Goal: Task Accomplishment & Management: Manage account settings

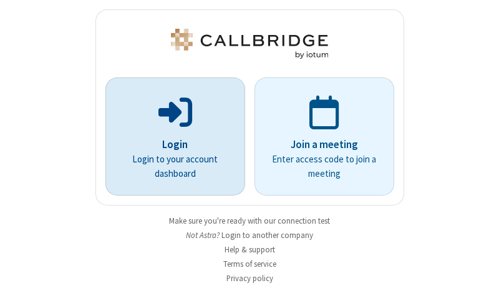
click at [170, 144] on p "Login" at bounding box center [175, 145] width 105 height 16
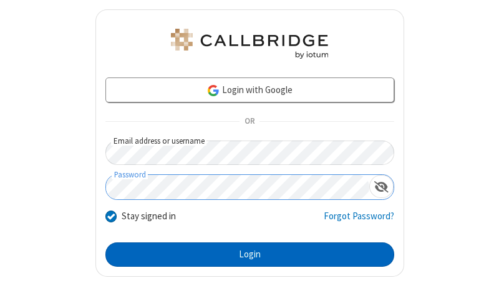
click at [245, 254] on button "Login" at bounding box center [249, 254] width 289 height 25
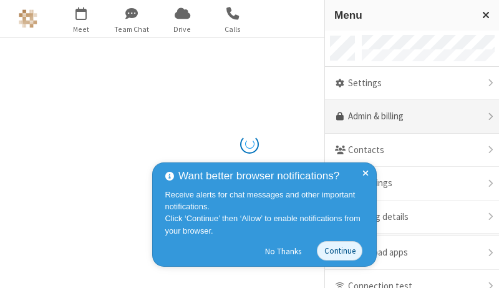
click at [407, 117] on link "Admin & billing" at bounding box center [412, 117] width 174 height 34
